Goal: Find specific page/section: Find specific page/section

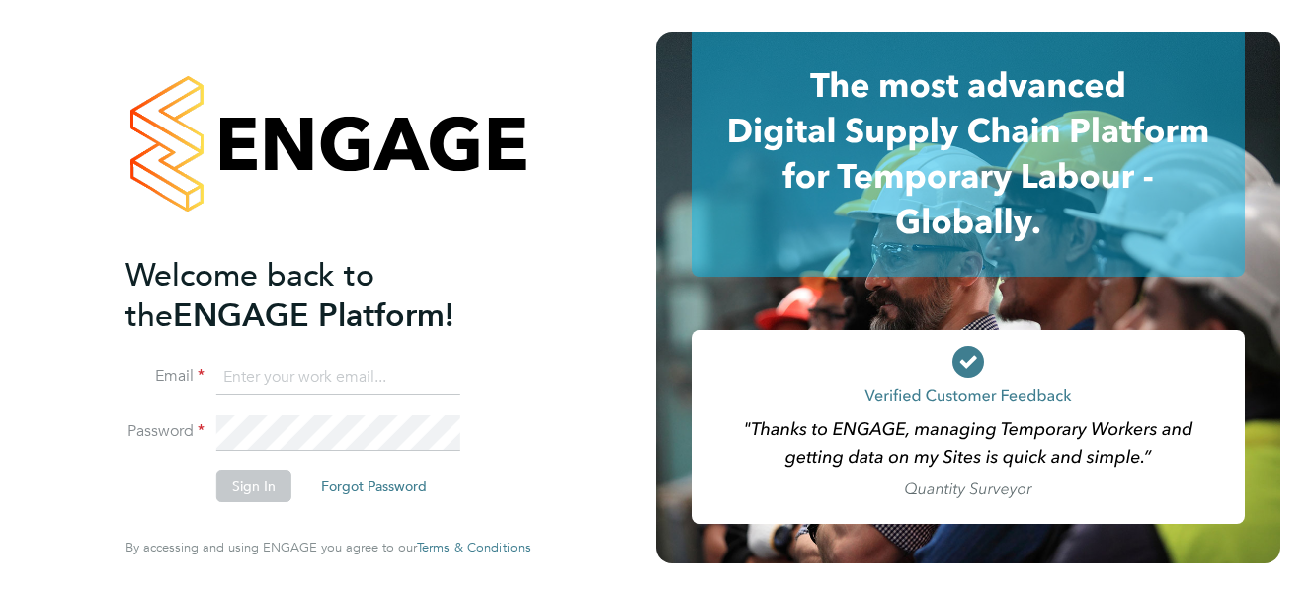
click at [244, 373] on input at bounding box center [338, 378] width 244 height 36
click at [265, 378] on input "Carol" at bounding box center [338, 378] width 244 height 36
type input "Carol.Young@seddon.co.uk"
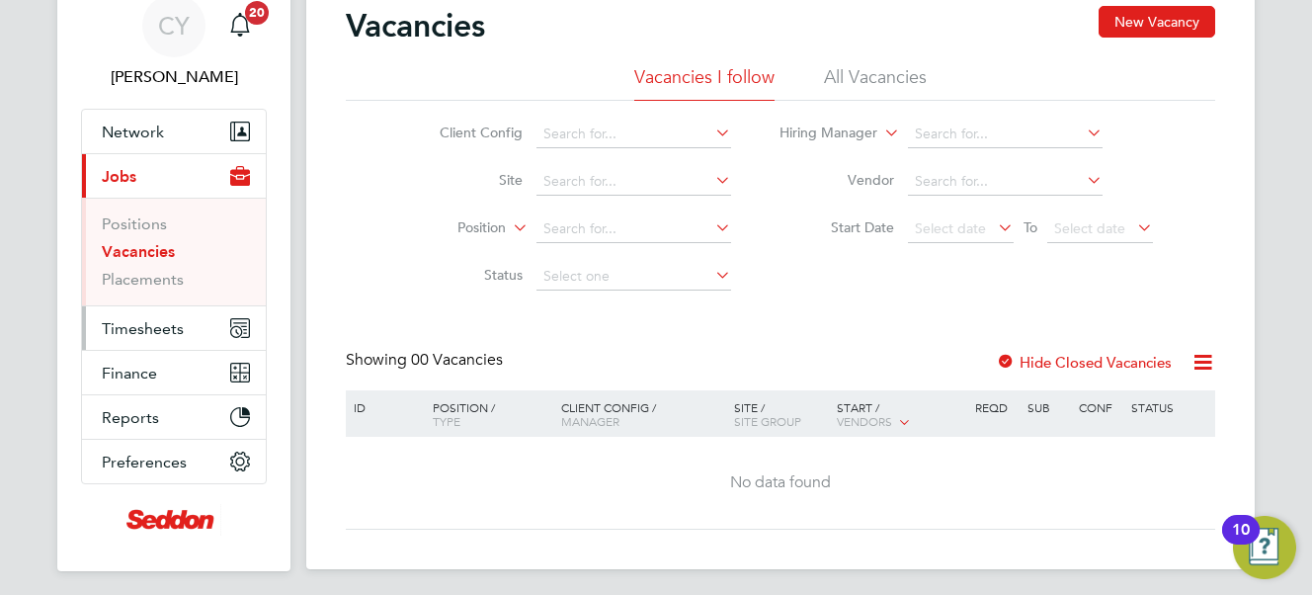
scroll to position [139, 0]
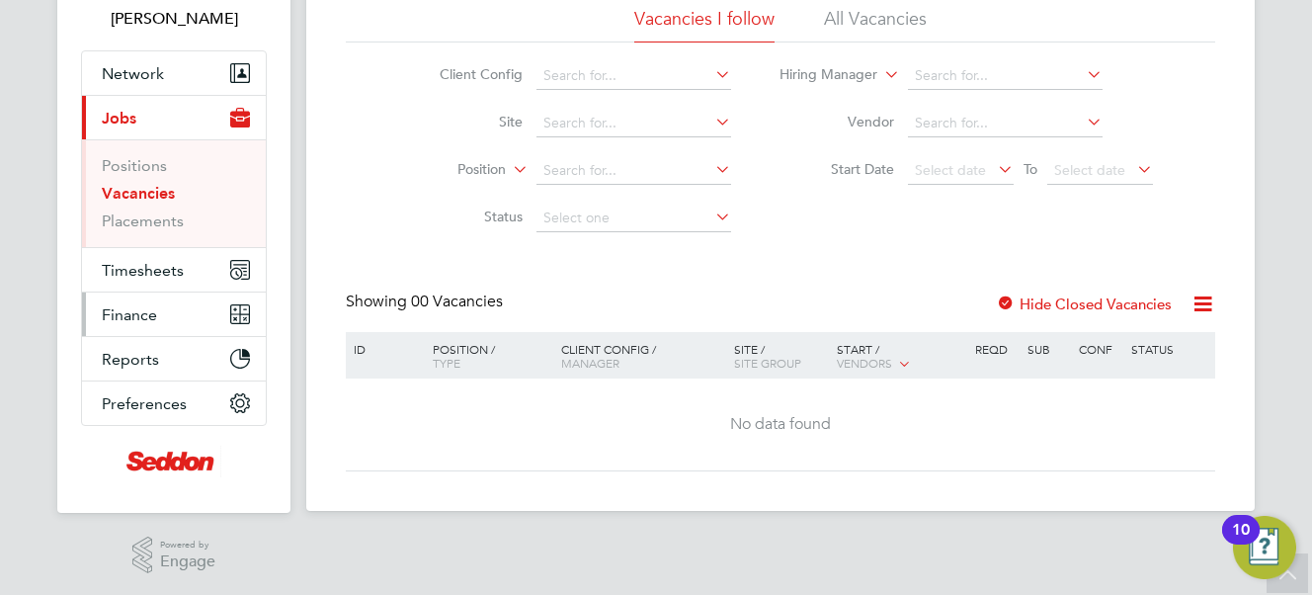
click at [124, 308] on span "Finance" at bounding box center [129, 314] width 55 height 19
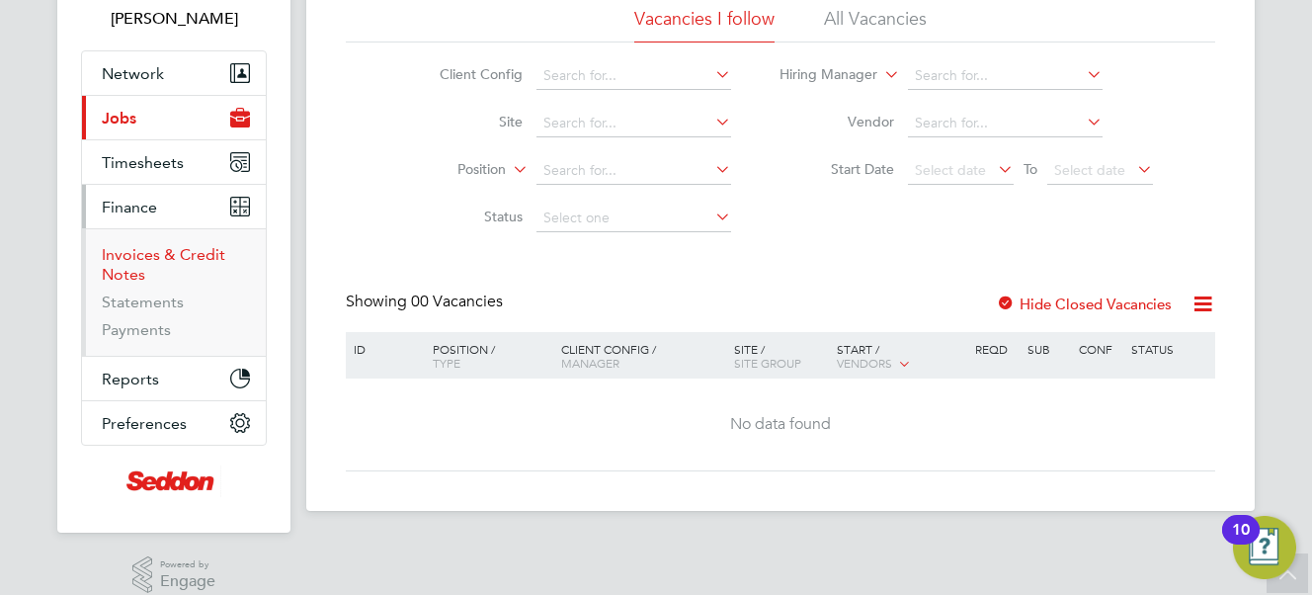
click at [120, 261] on link "Invoices & Credit Notes" at bounding box center [163, 264] width 123 height 39
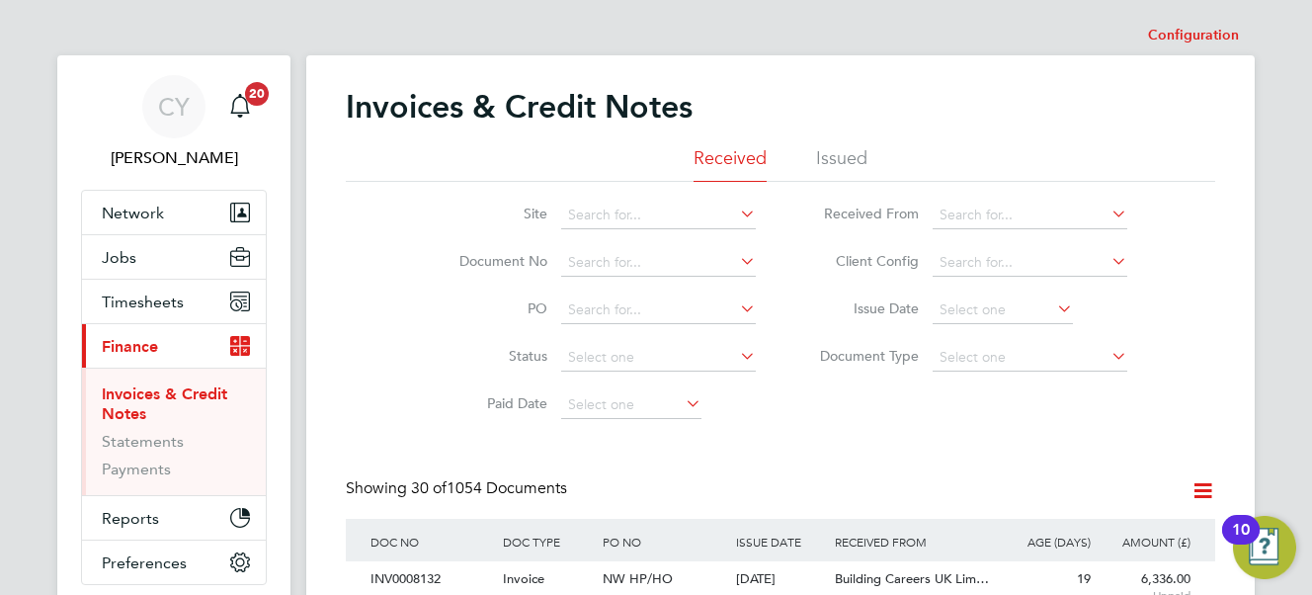
click at [727, 162] on li "Received" at bounding box center [729, 164] width 73 height 36
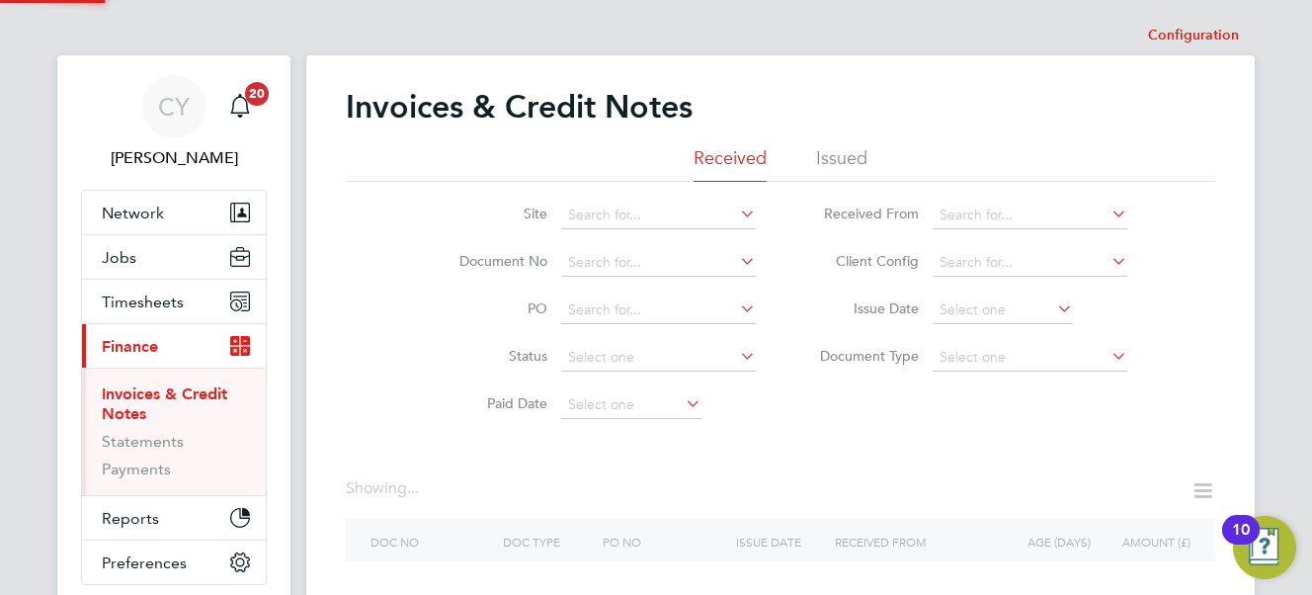
click at [736, 209] on icon at bounding box center [736, 214] width 0 height 28
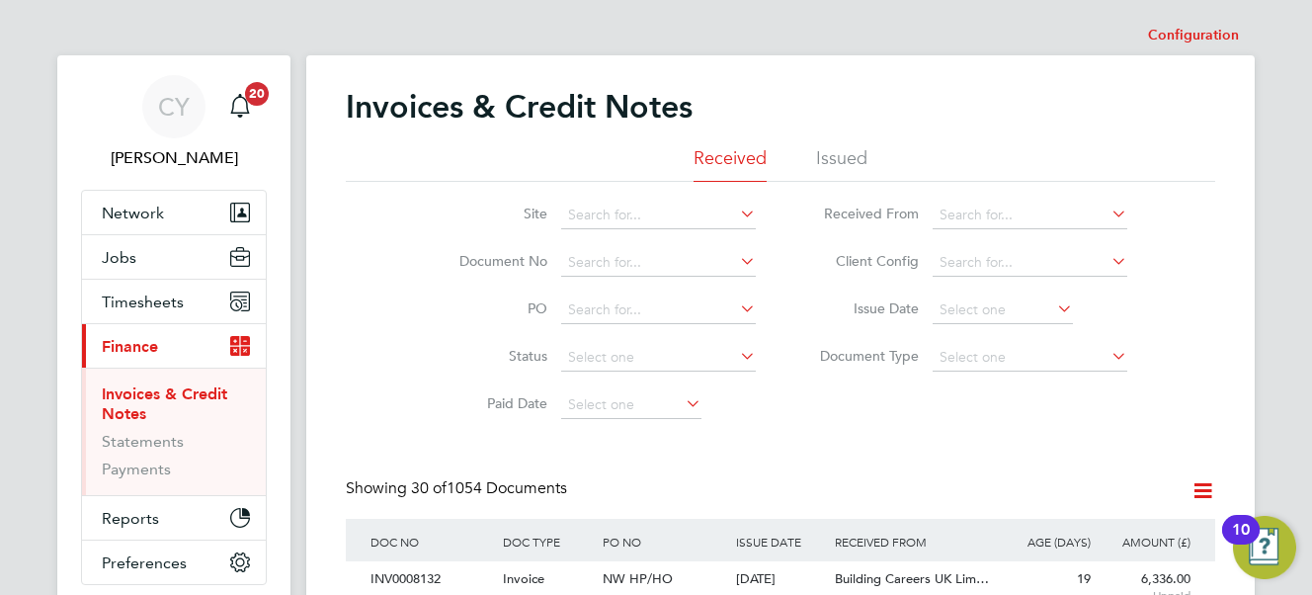
click at [391, 233] on div "Site Document No PO Status Paid Date Issued To Received From Client Config Issu…" at bounding box center [780, 305] width 869 height 247
click at [1107, 212] on icon at bounding box center [1107, 214] width 0 height 28
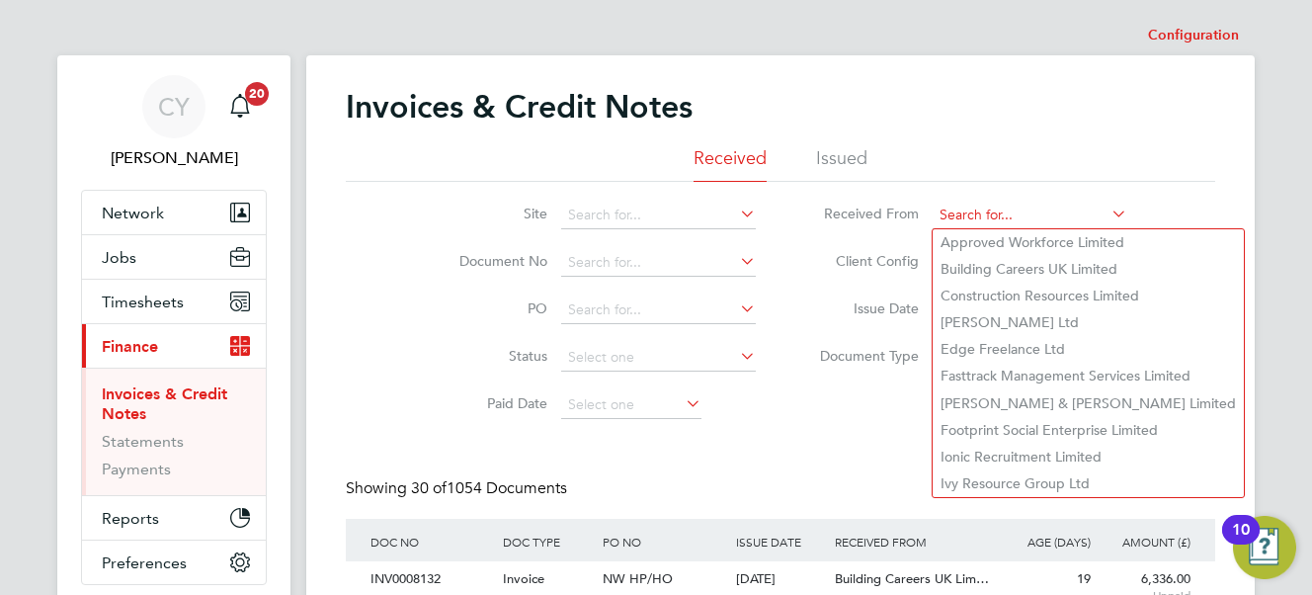
click at [955, 213] on input at bounding box center [1029, 215] width 195 height 28
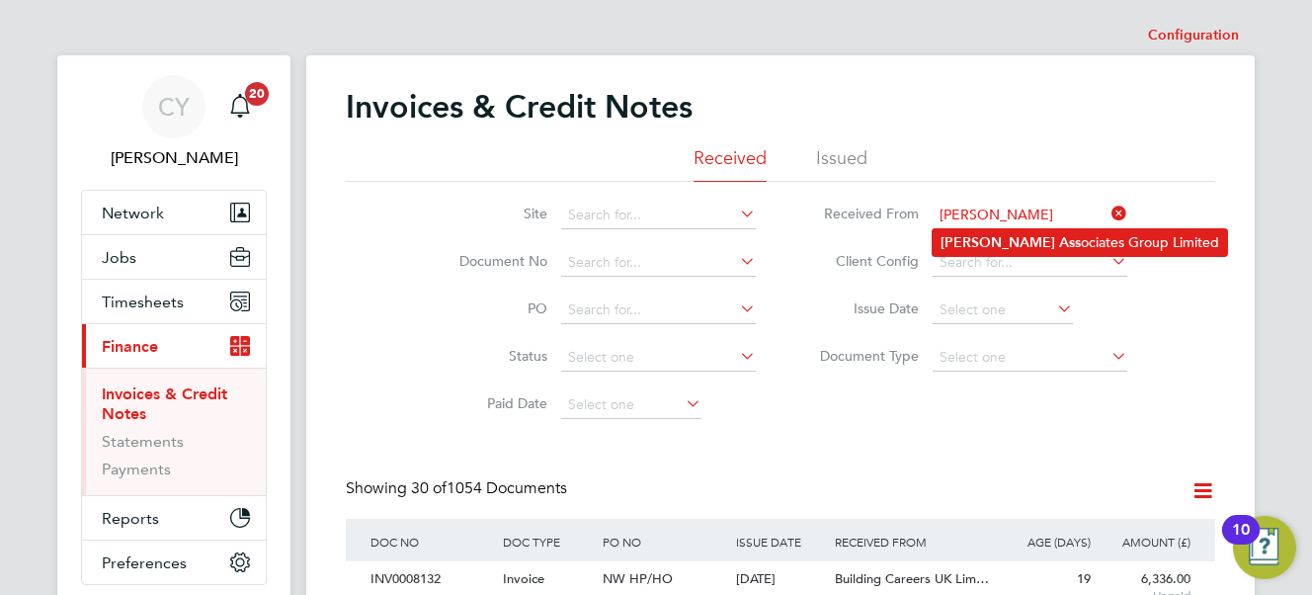
click at [1059, 242] on b "Ass" at bounding box center [1070, 242] width 22 height 17
type input "[PERSON_NAME] Associates Group Limited"
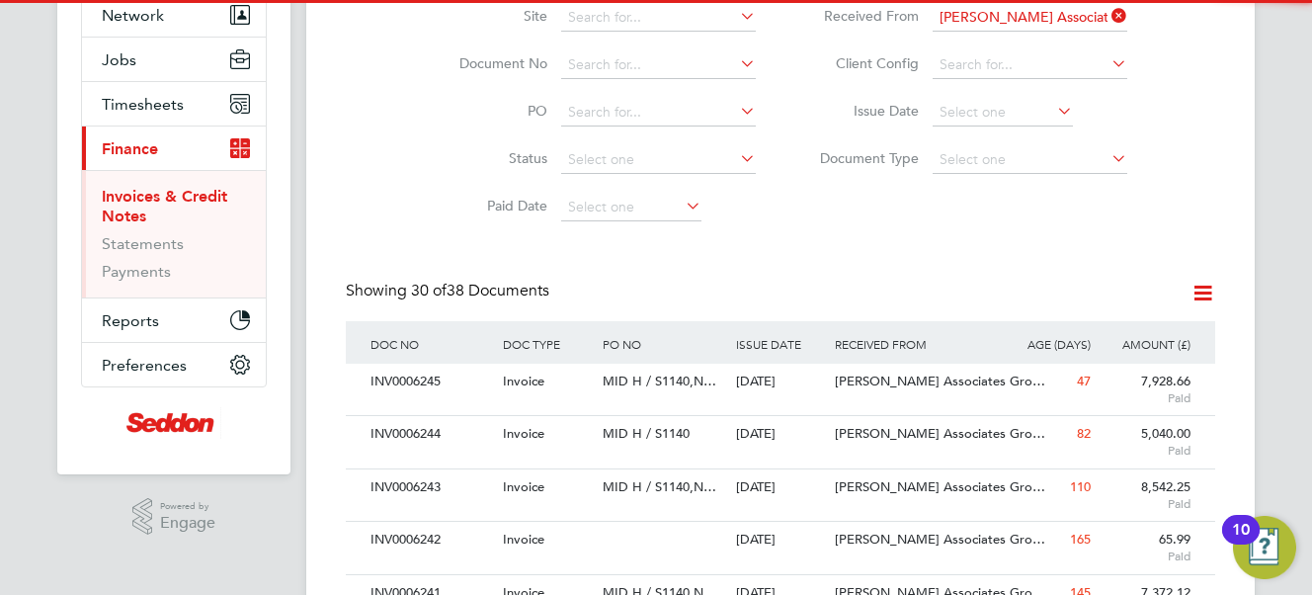
scroll to position [10, 9]
